Goal: Browse casually

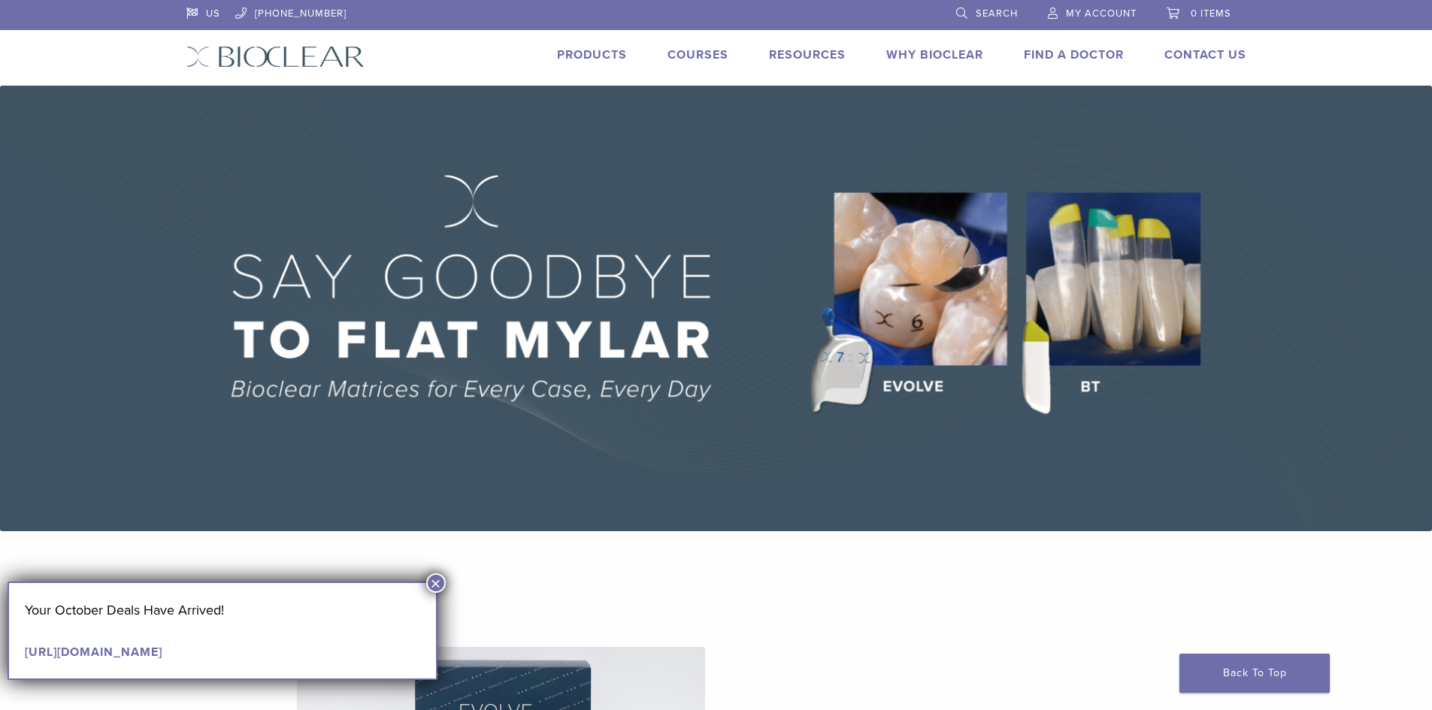
click at [428, 586] on button "×" at bounding box center [436, 584] width 20 height 20
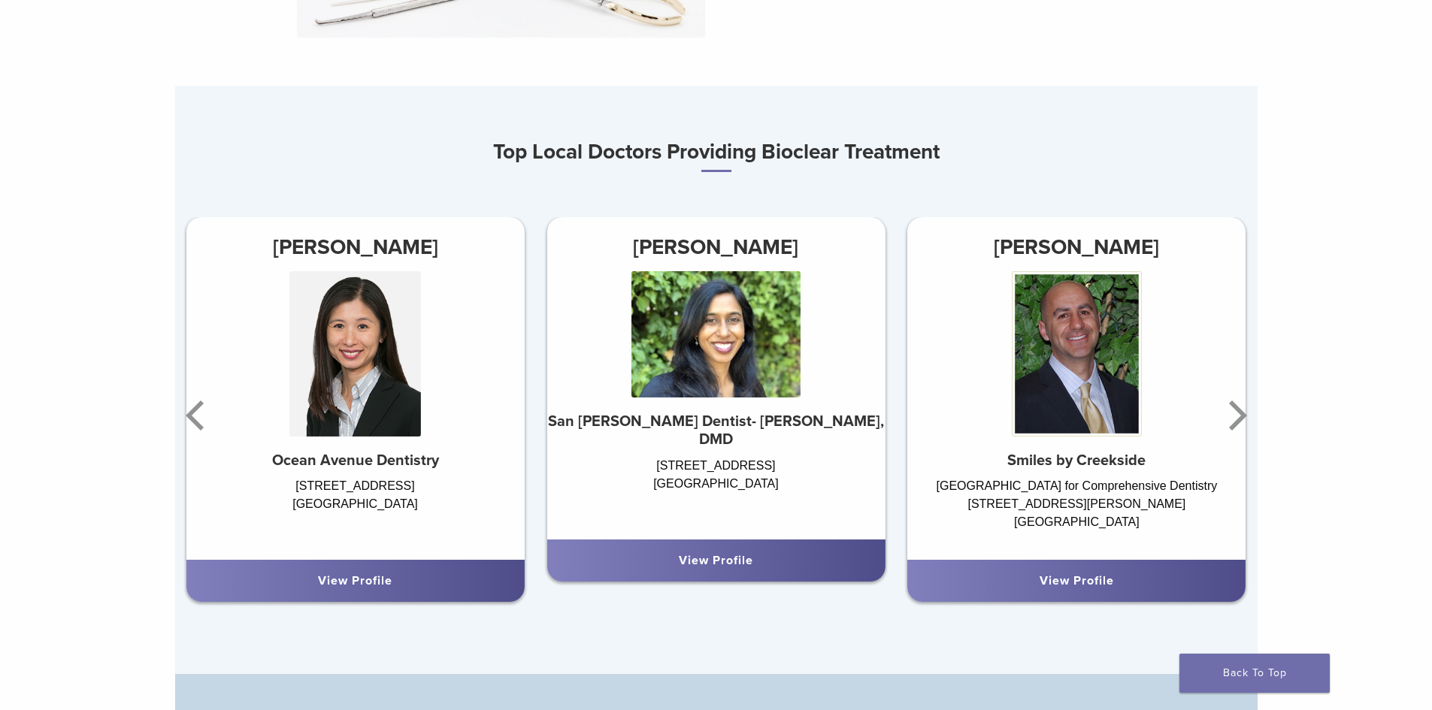
scroll to position [902, 0]
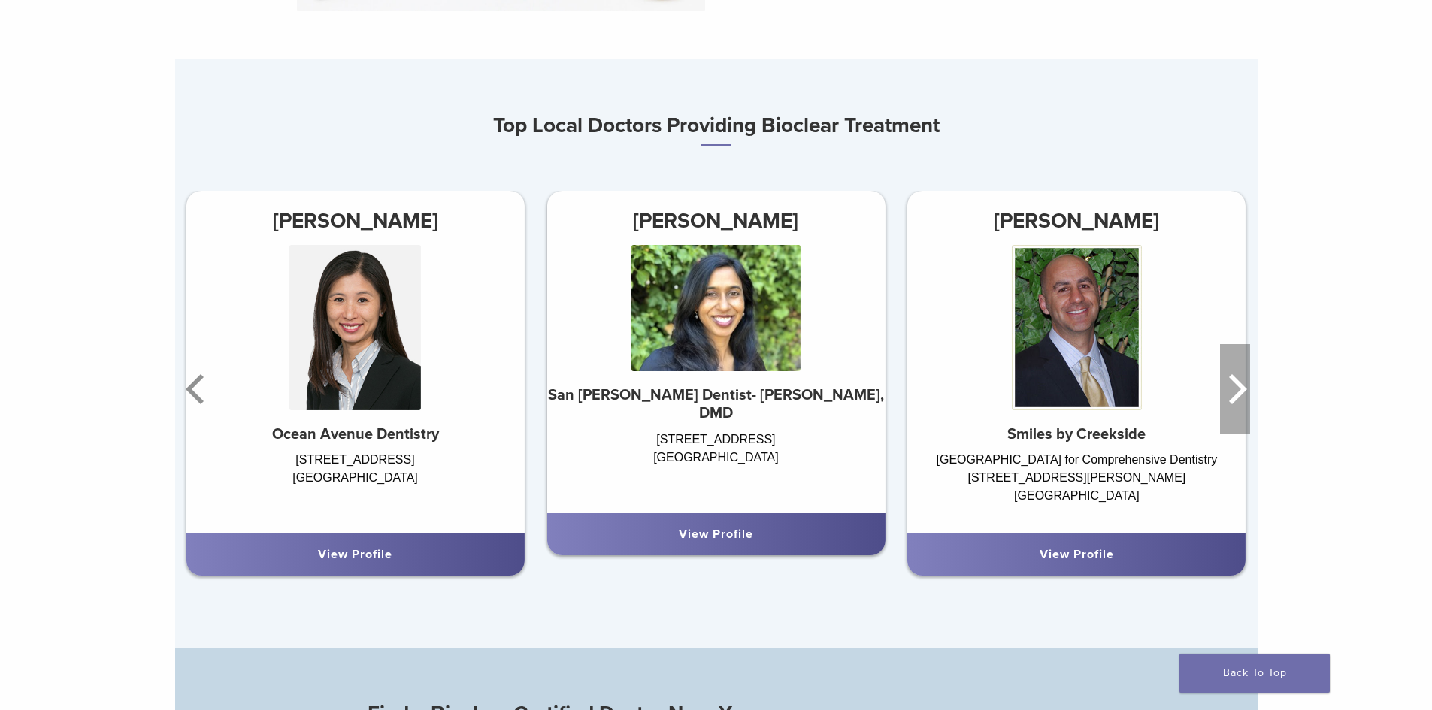
click at [1204, 601] on div "Top Local Doctors Providing Bioclear Treatment [PERSON_NAME] San [PERSON_NAME] …" at bounding box center [716, 353] width 1082 height 589
click at [1232, 388] on icon "Next" at bounding box center [1235, 389] width 30 height 90
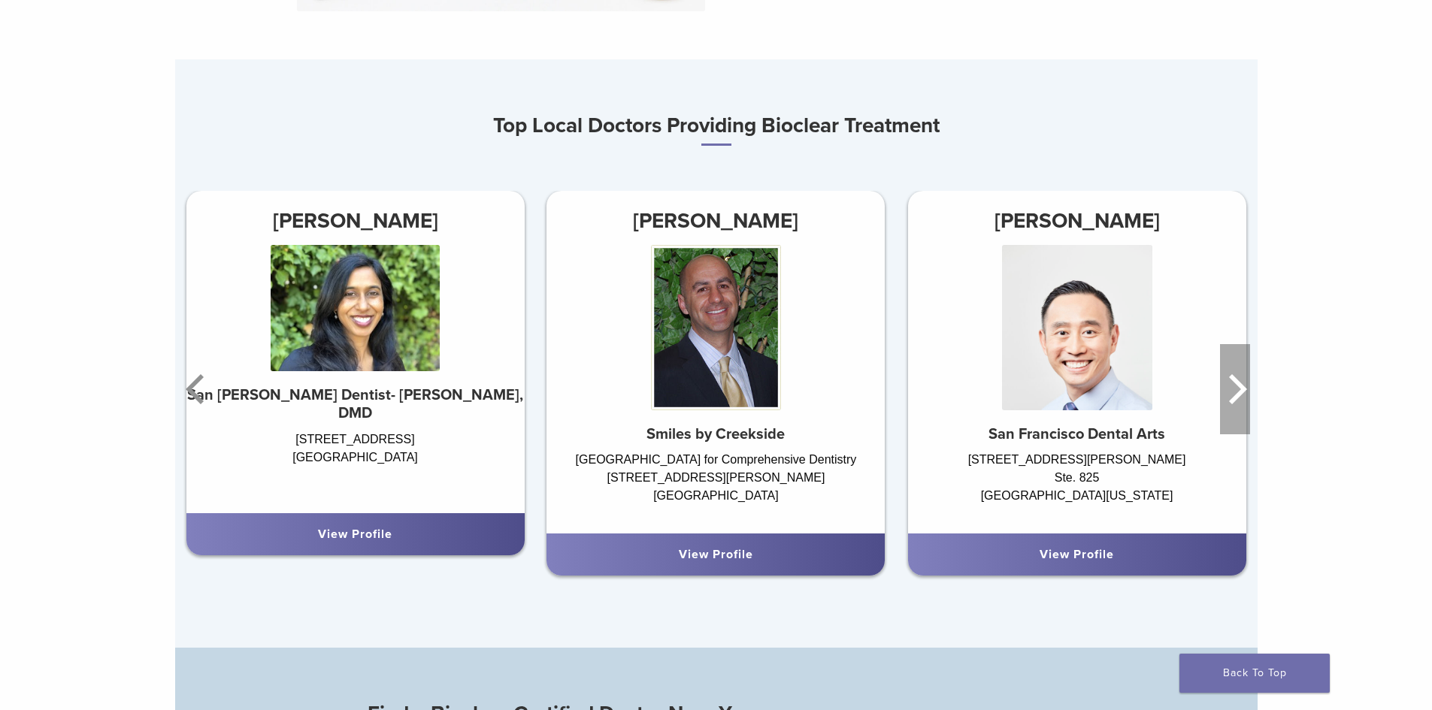
click at [1232, 388] on icon "Next" at bounding box center [1235, 389] width 30 height 90
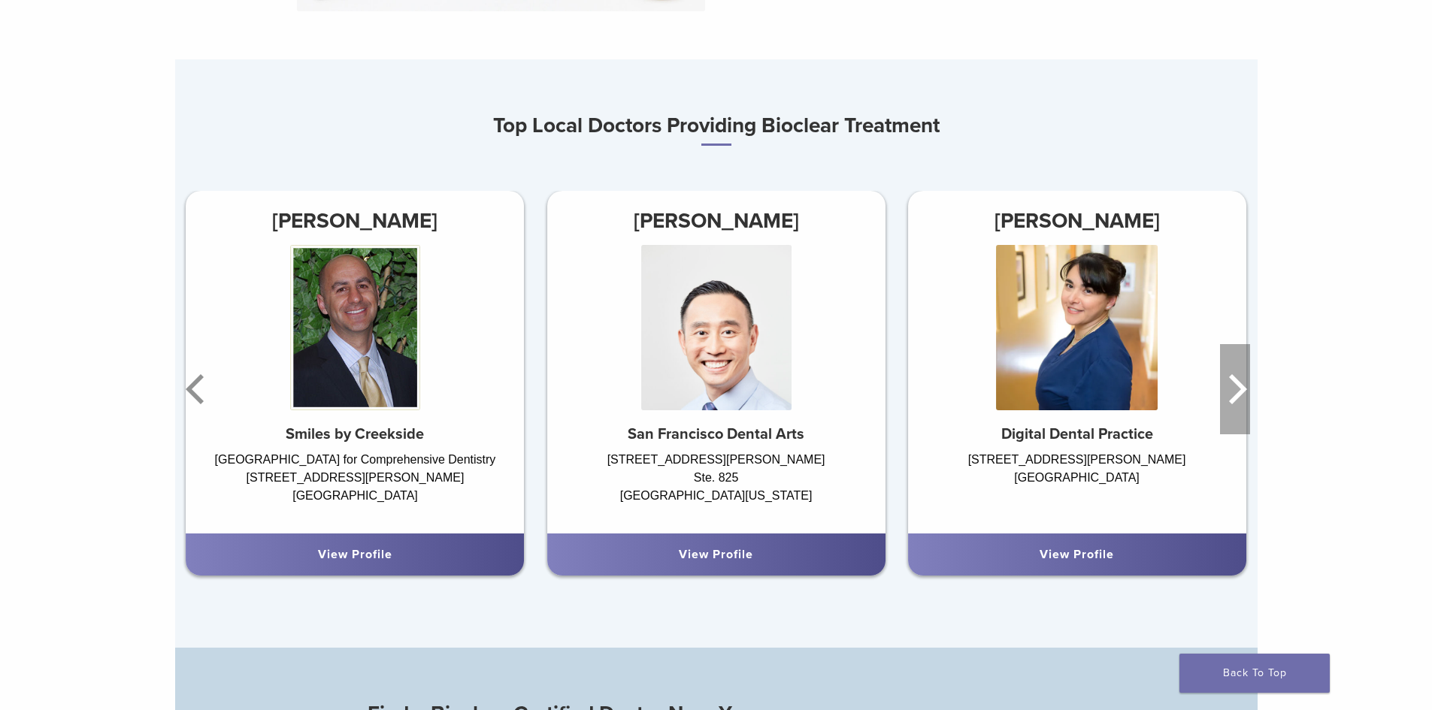
click at [1232, 388] on icon "Next" at bounding box center [1235, 389] width 30 height 90
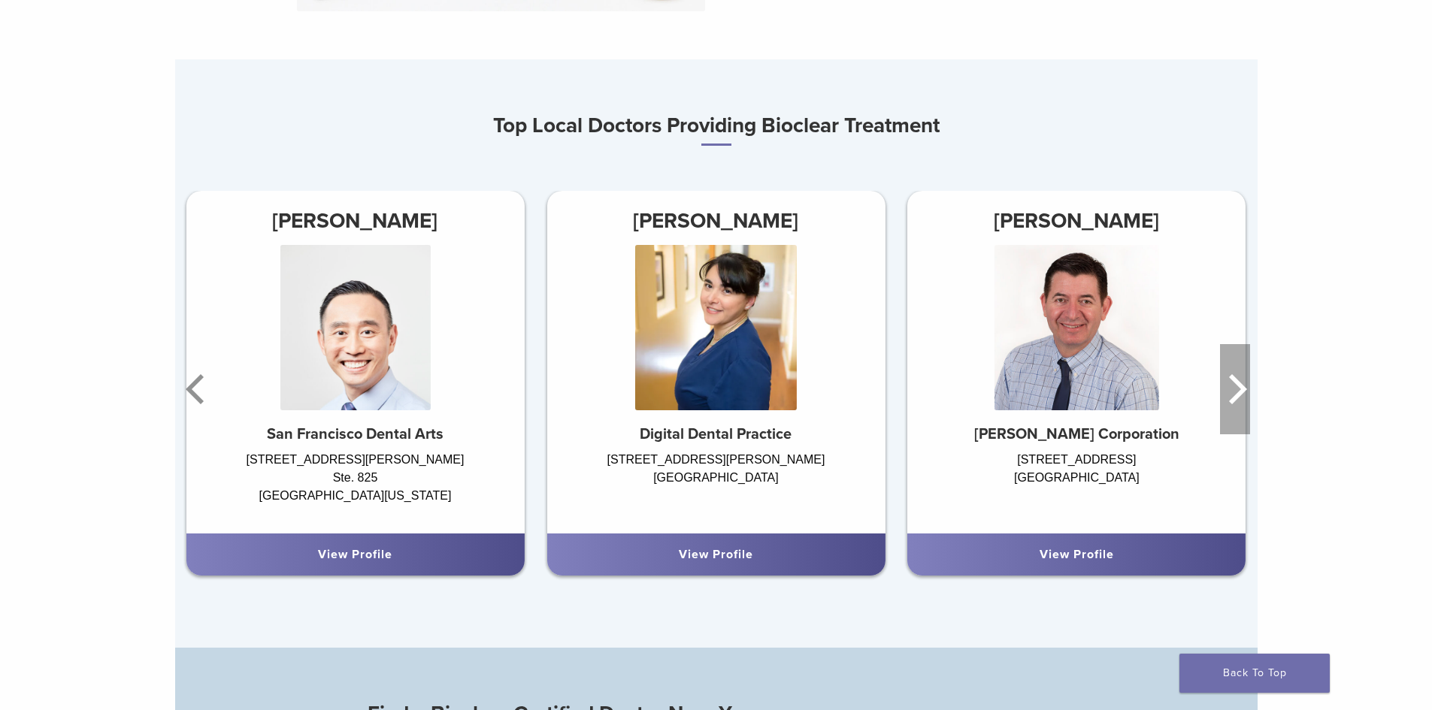
click at [1232, 388] on icon "Next" at bounding box center [1235, 389] width 30 height 90
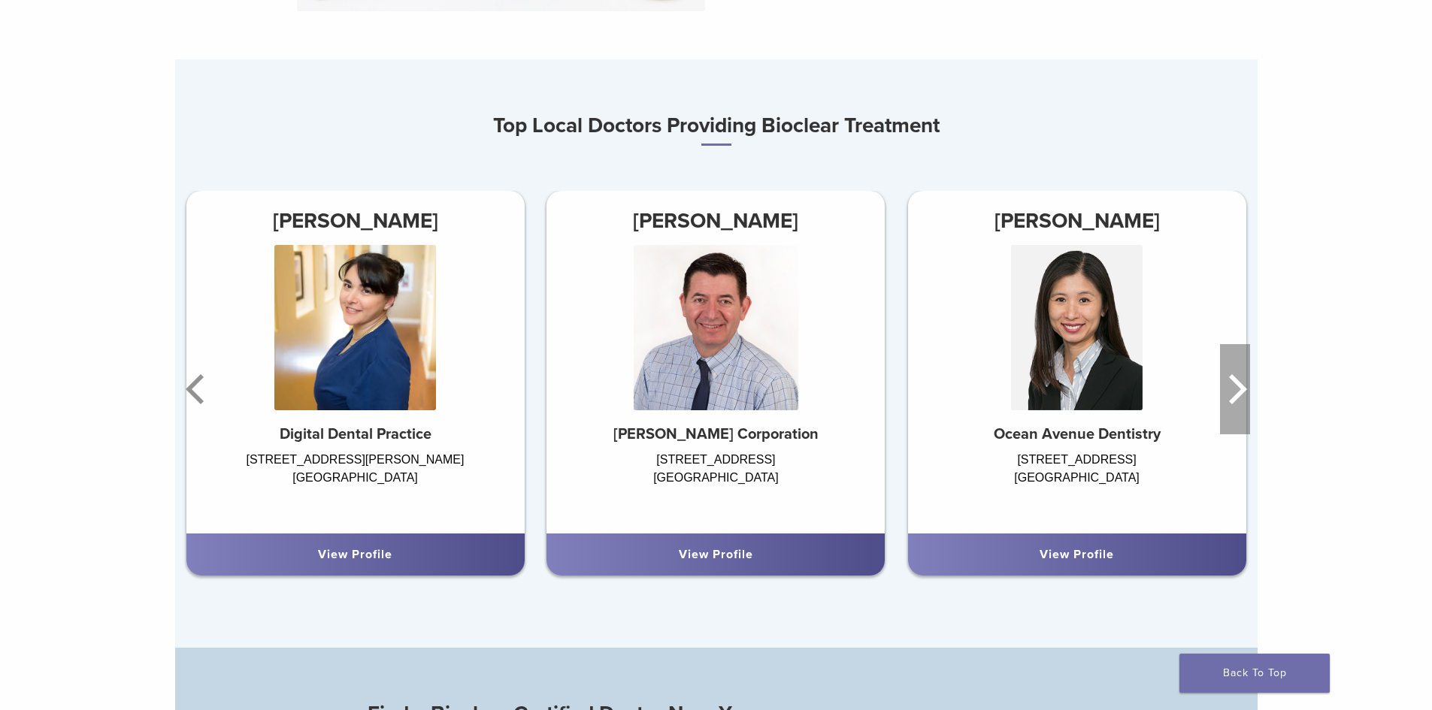
click at [1232, 388] on icon "Next" at bounding box center [1235, 389] width 30 height 90
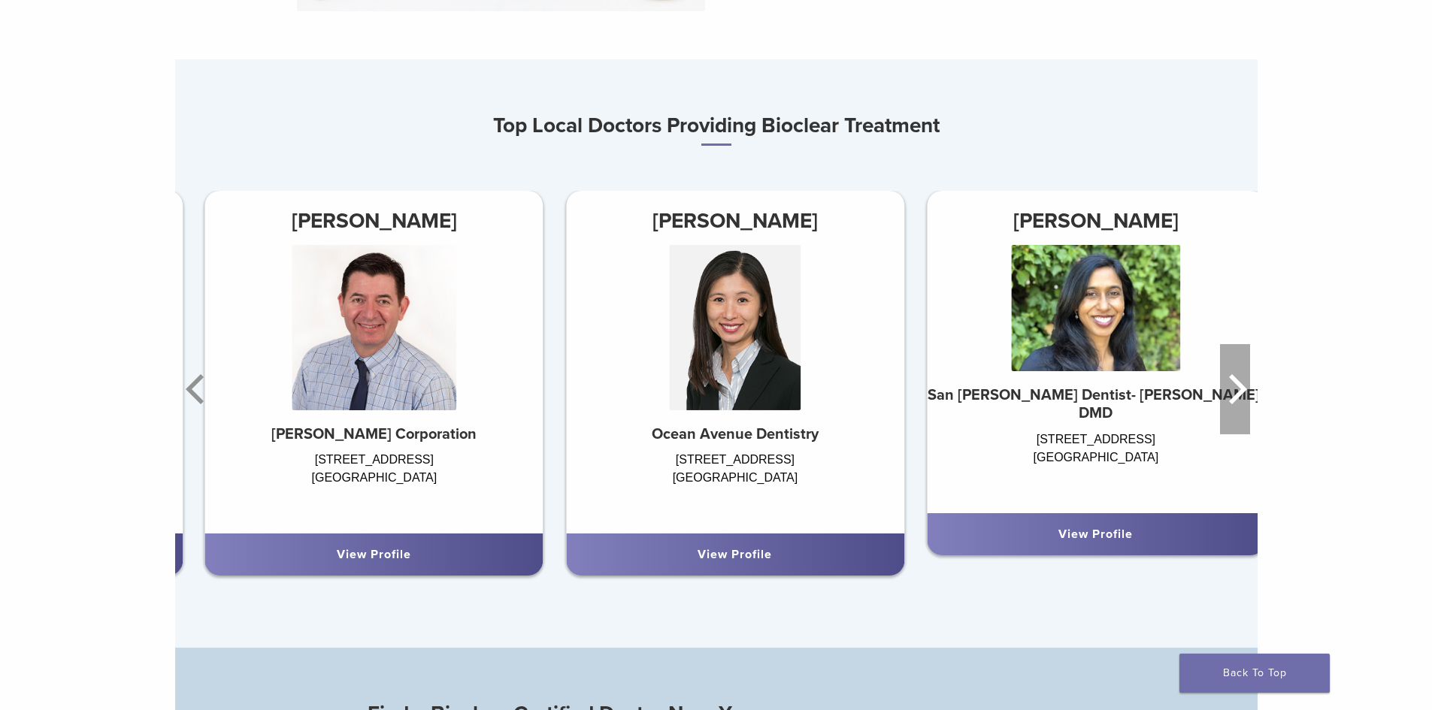
click at [1232, 388] on icon "Next" at bounding box center [1235, 389] width 30 height 90
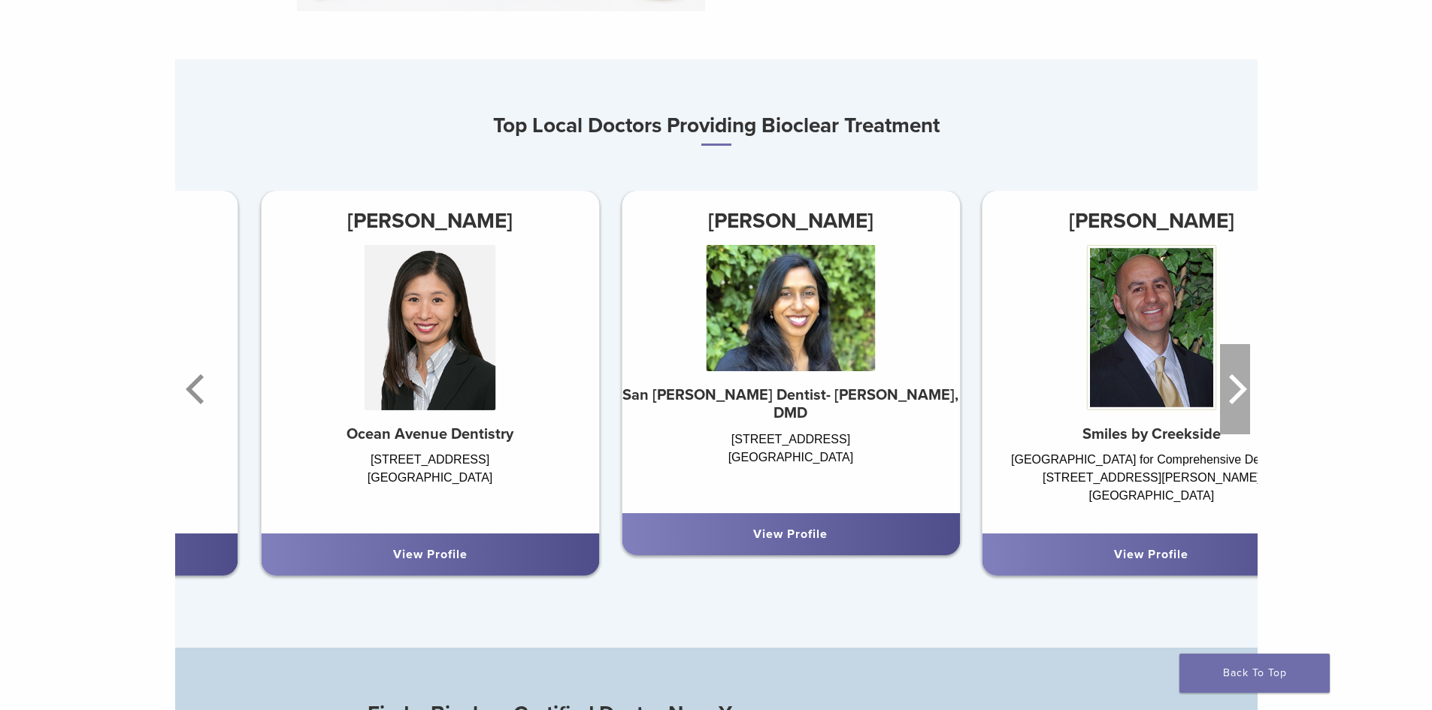
click at [1232, 388] on icon "Next" at bounding box center [1235, 389] width 30 height 90
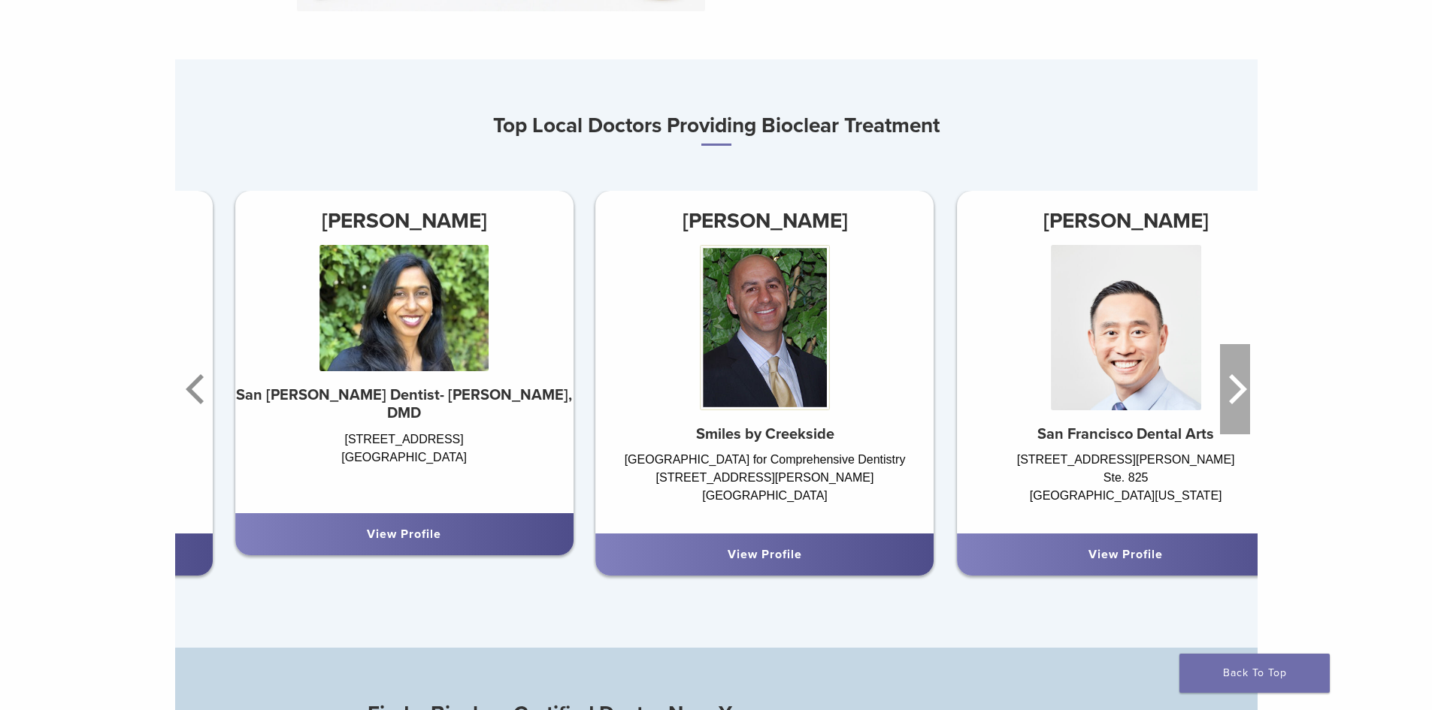
click at [1232, 388] on icon "Next" at bounding box center [1235, 389] width 30 height 90
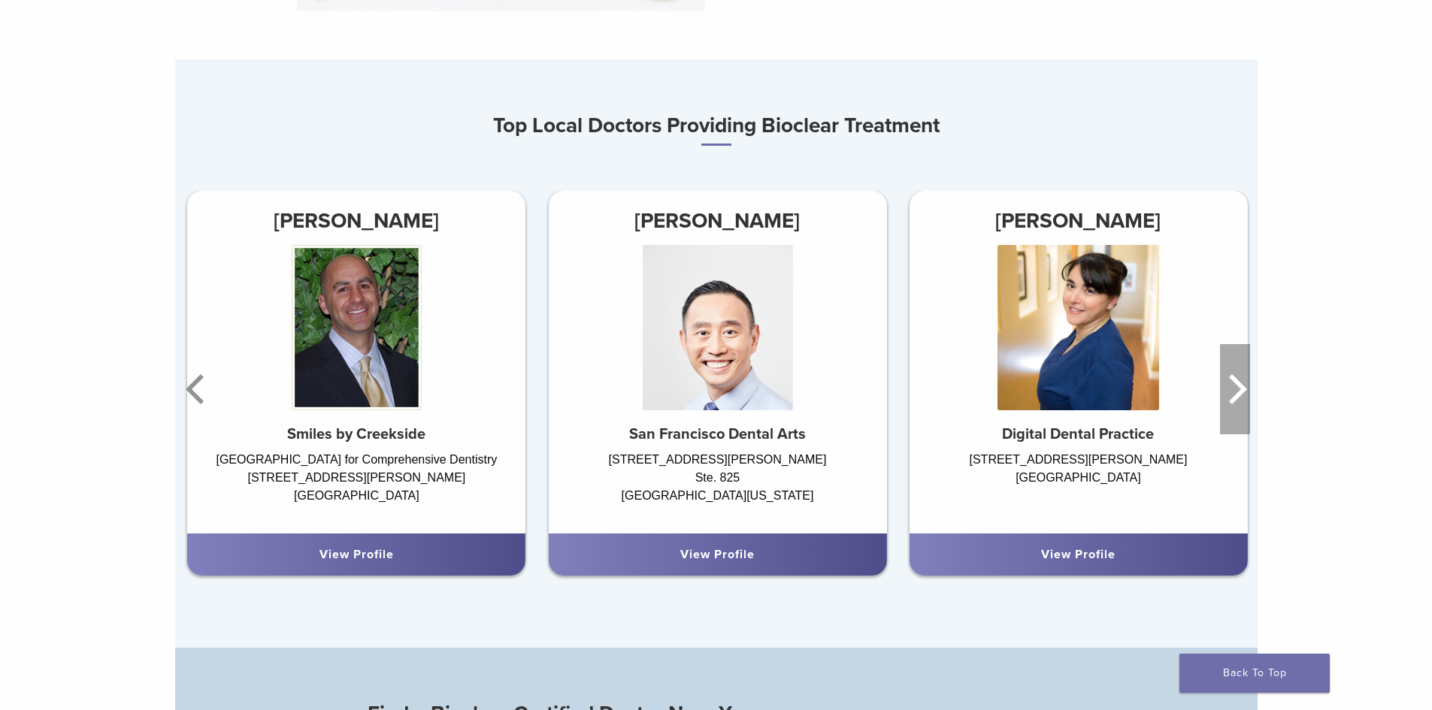
click at [1232, 388] on icon "Next" at bounding box center [1235, 389] width 30 height 90
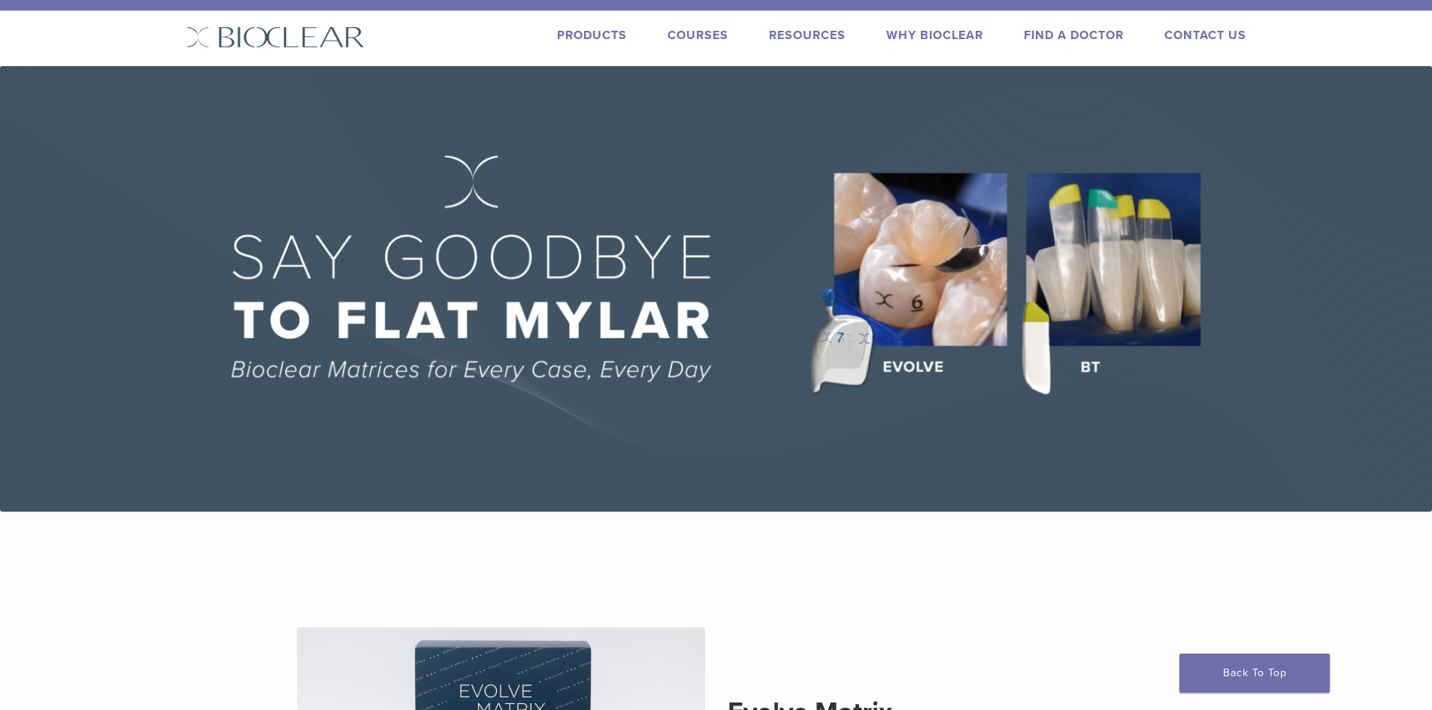
scroll to position [0, 0]
